Goal: Find specific page/section

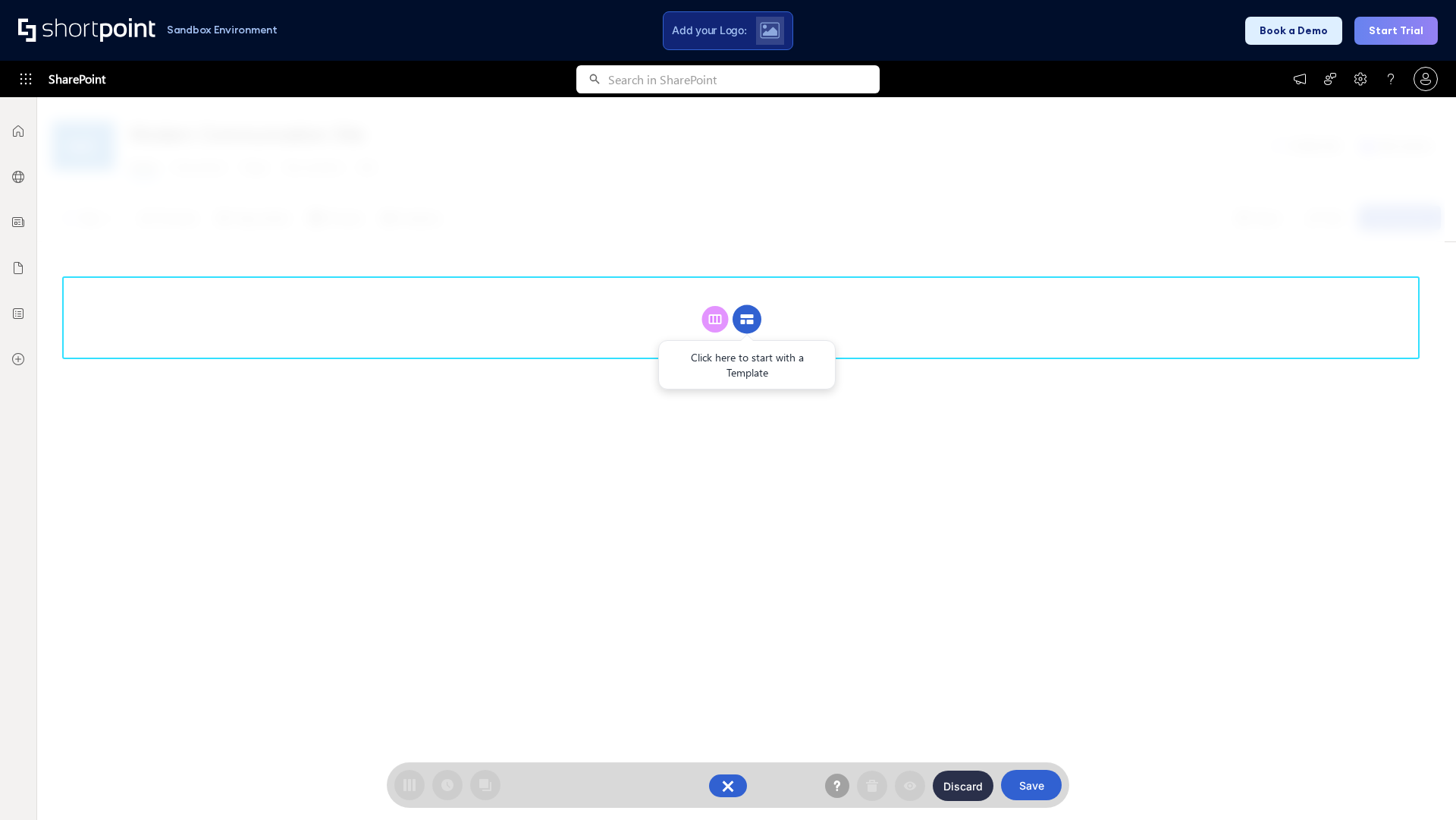
click at [747, 318] on circle at bounding box center [746, 319] width 29 height 29
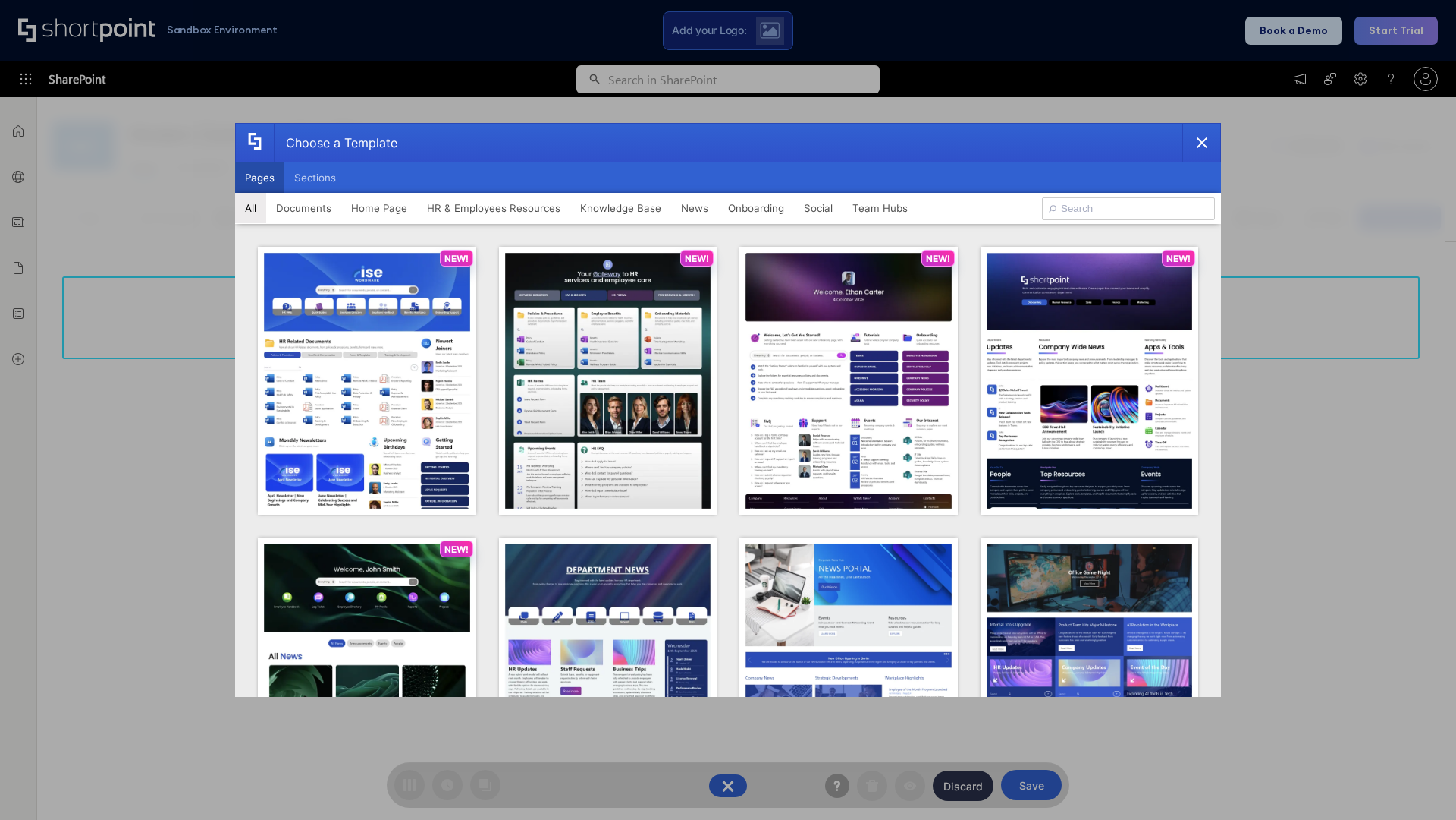
click at [259, 177] on button "Pages" at bounding box center [259, 177] width 49 height 30
type input "News Portal 6"
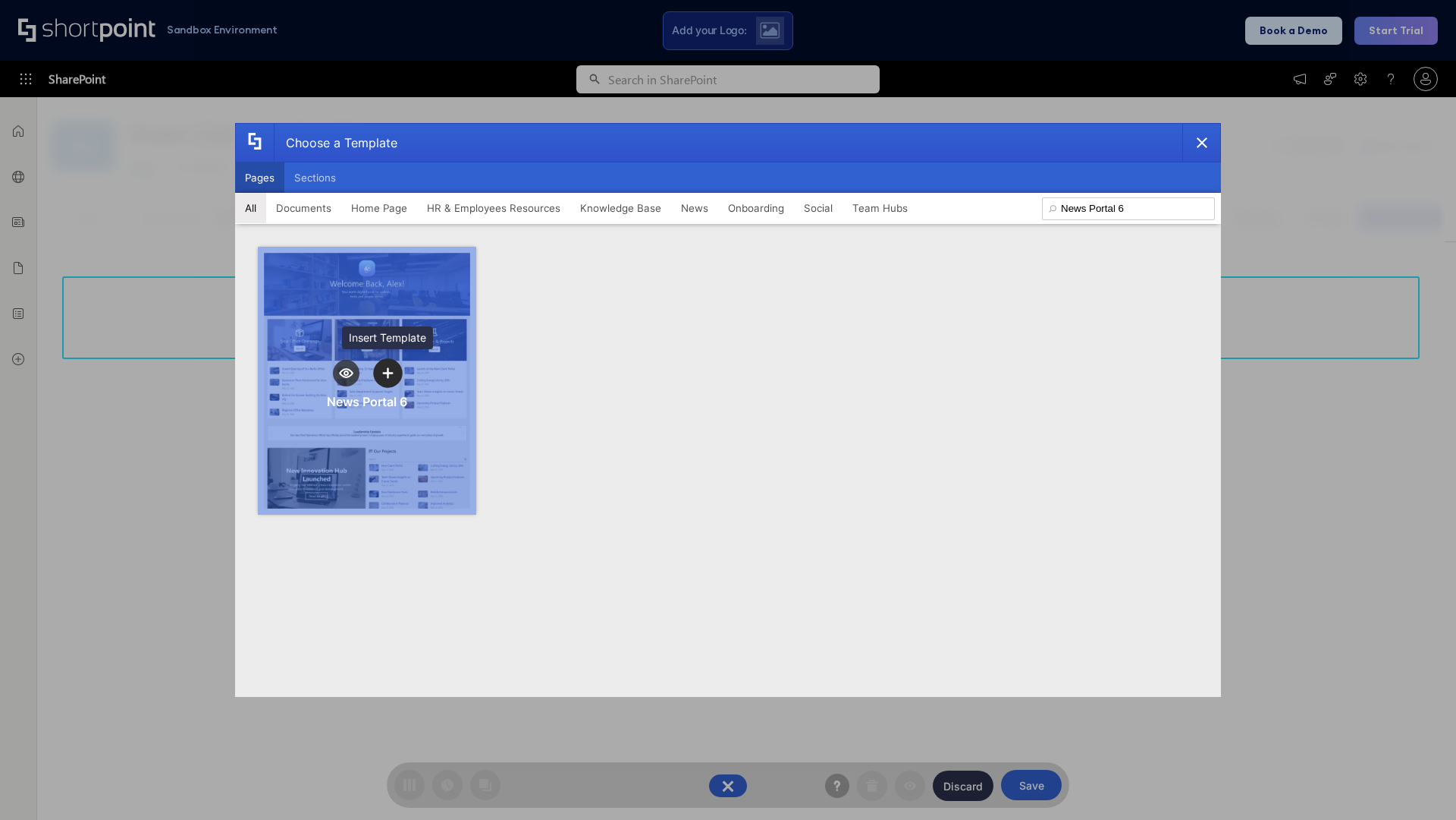
click at [387, 373] on icon "template selector" at bounding box center [387, 373] width 10 height 10
